Goal: Information Seeking & Learning: Find specific fact

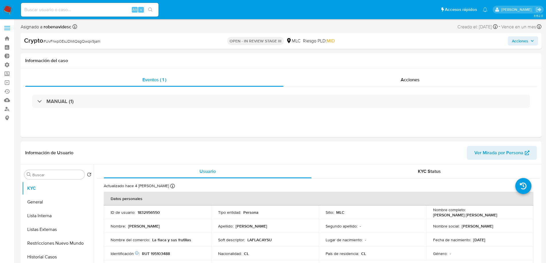
select select "10"
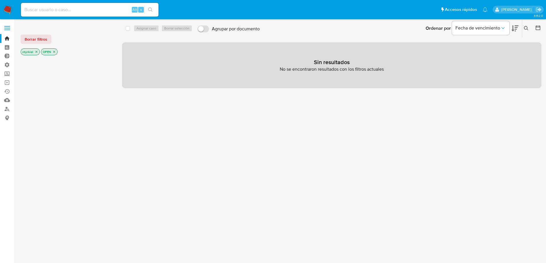
click at [74, 11] on input at bounding box center [90, 9] width 138 height 7
click at [70, 7] on input at bounding box center [90, 9] width 138 height 7
paste input "127152198"
type input "127152198"
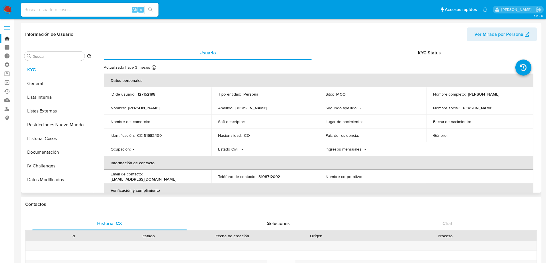
select select "10"
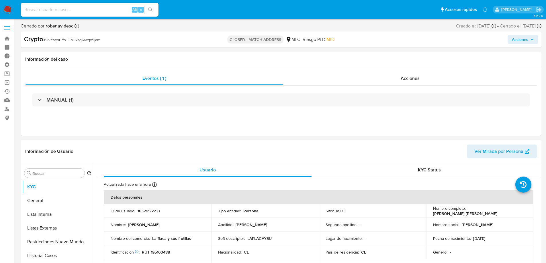
select select "10"
click at [397, 80] on div "Acciones" at bounding box center [410, 79] width 253 height 14
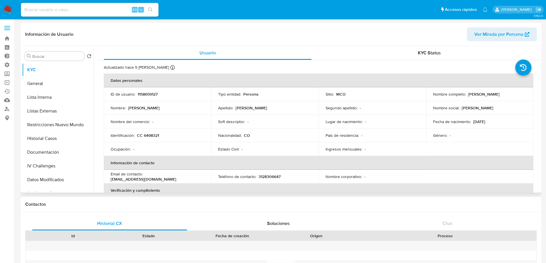
select select "10"
click at [195, 96] on div "ID de usuario : 1158659127" at bounding box center [158, 94] width 94 height 5
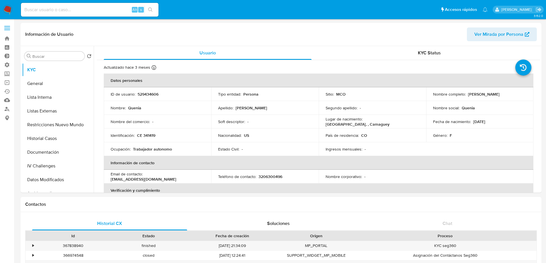
select select "10"
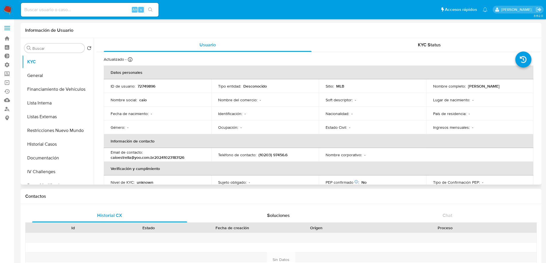
select select "10"
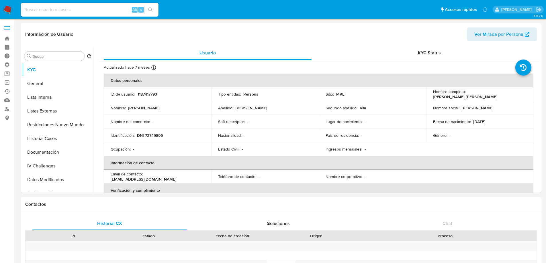
select select "10"
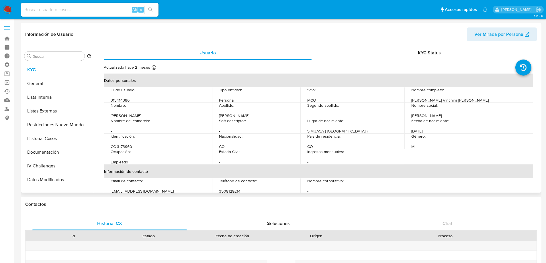
select select "10"
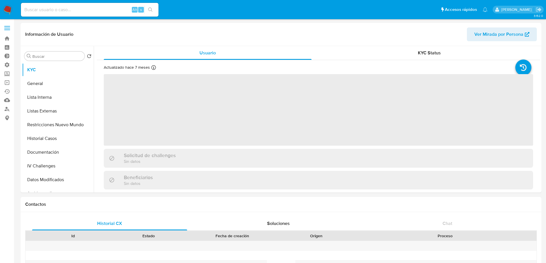
select select "10"
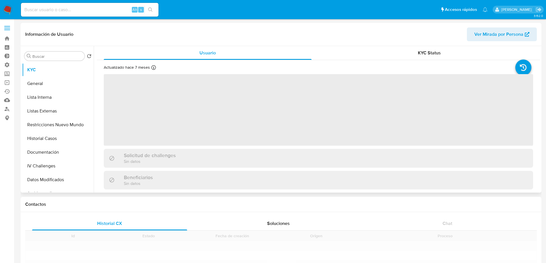
select select "10"
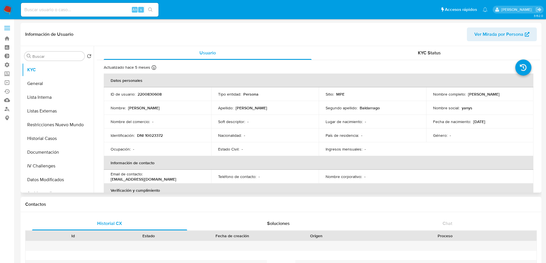
select select "10"
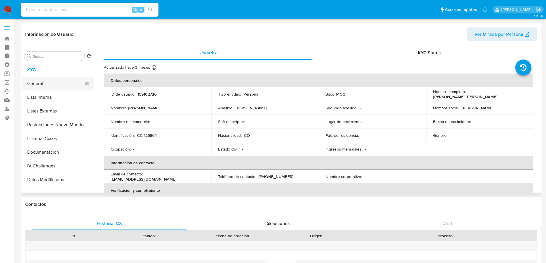
select select "10"
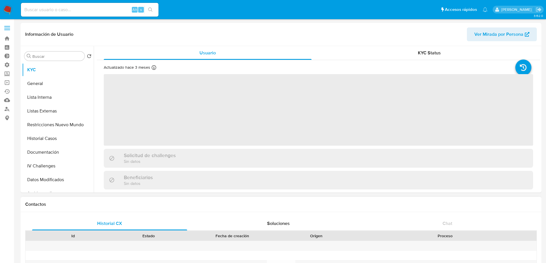
select select "10"
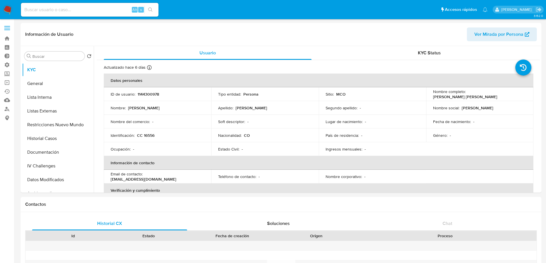
select select "10"
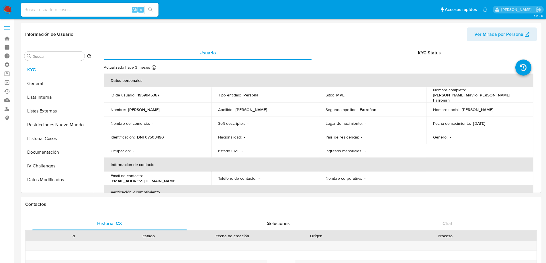
select select "10"
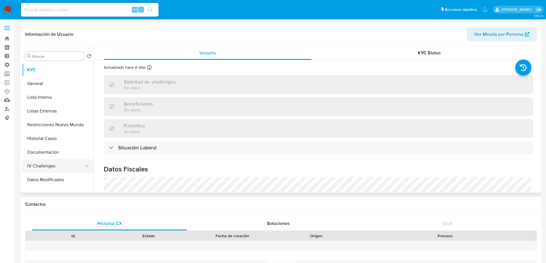
select select "10"
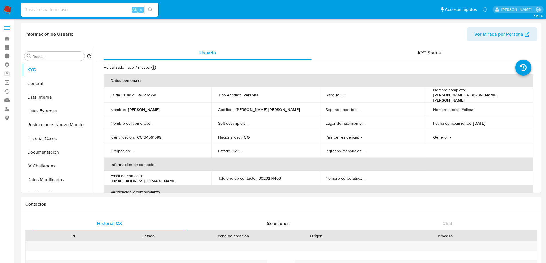
select select "10"
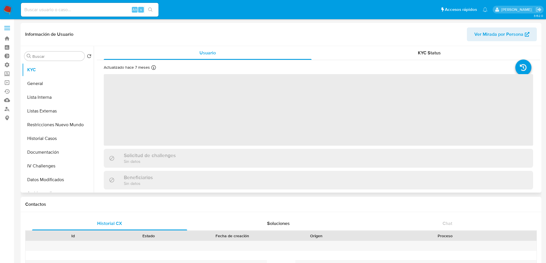
select select "10"
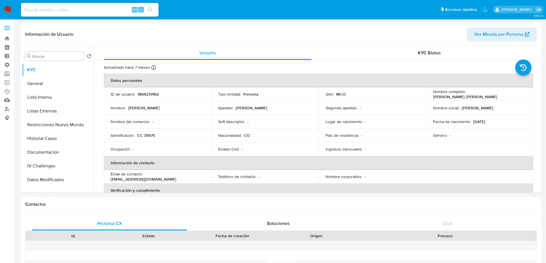
select select "10"
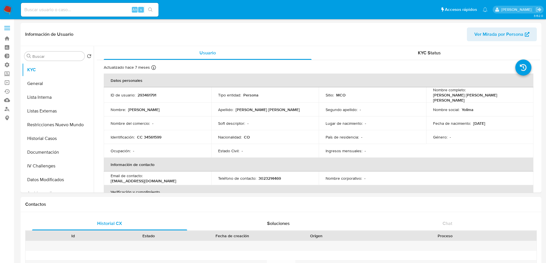
select select "10"
click at [160, 136] on p "CC 34561599" at bounding box center [149, 137] width 24 height 5
click at [158, 135] on p "CC 34561599" at bounding box center [149, 137] width 24 height 5
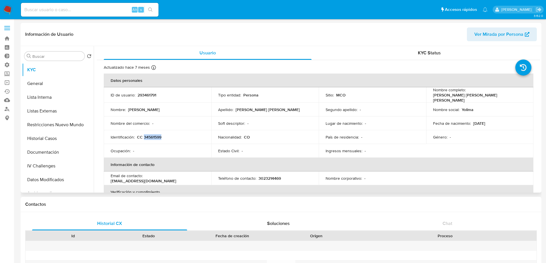
copy p "34561599"
